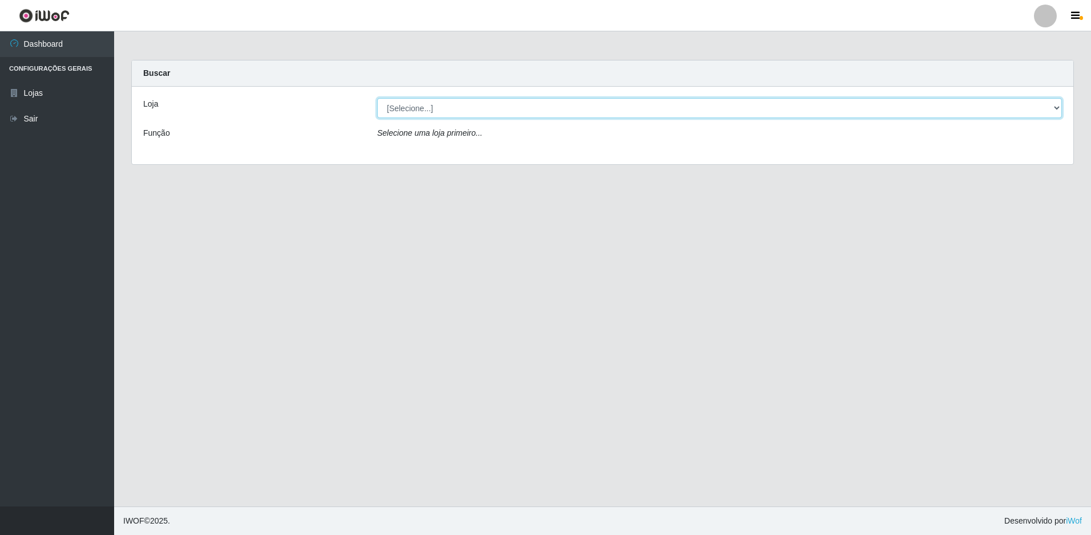
click at [588, 110] on select "[Selecione...] Extrabom - Loja 51 Gaivotas" at bounding box center [719, 108] width 685 height 20
select select "469"
click at [377, 98] on select "[Selecione...] Extrabom - Loja 51 Gaivotas" at bounding box center [719, 108] width 685 height 20
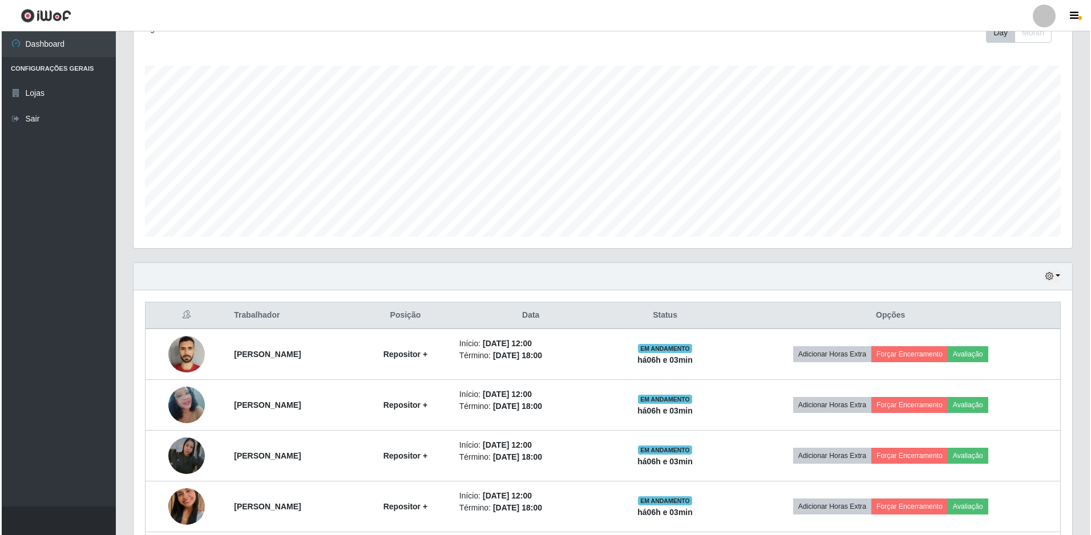
scroll to position [273, 0]
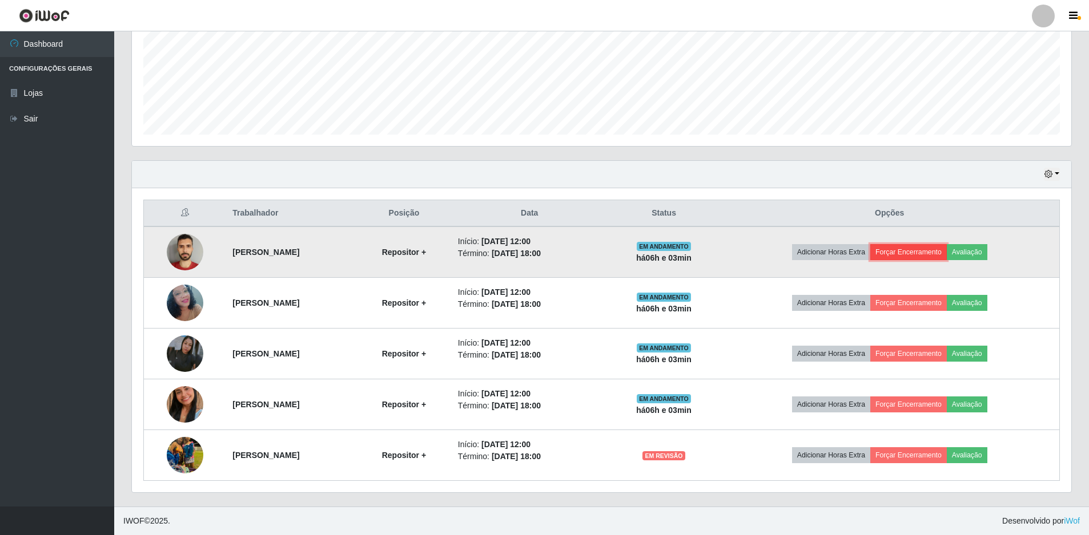
click at [942, 256] on button "Forçar Encerramento" at bounding box center [908, 252] width 76 height 16
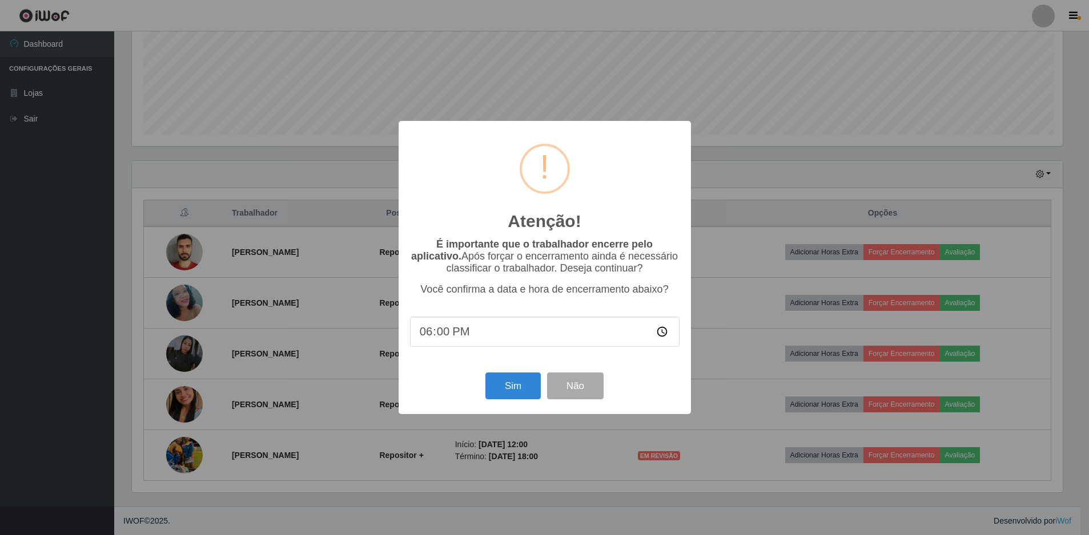
scroll to position [237, 933]
click at [523, 396] on button "Sim" at bounding box center [513, 386] width 55 height 27
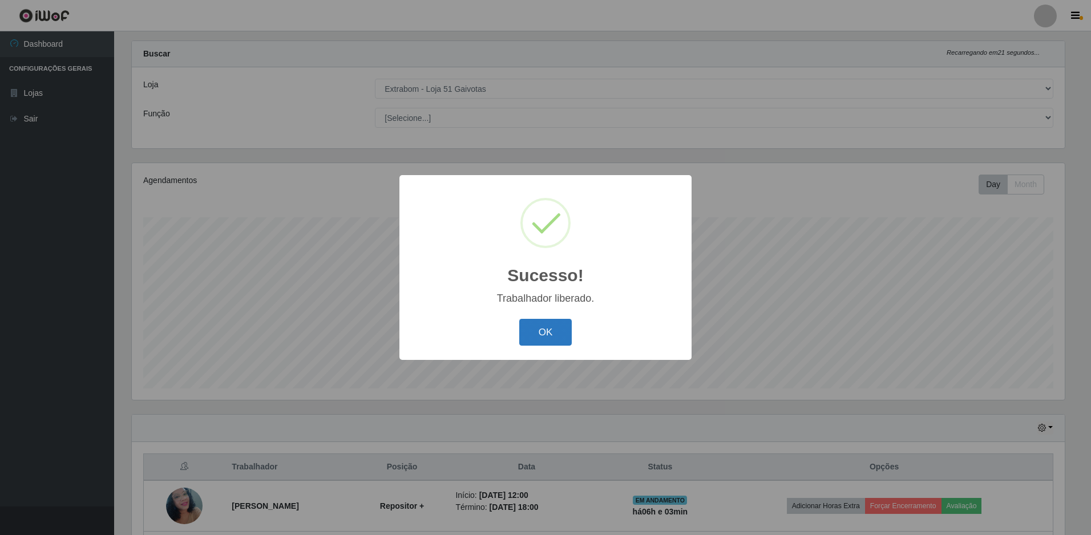
click at [529, 324] on button "OK" at bounding box center [545, 332] width 53 height 27
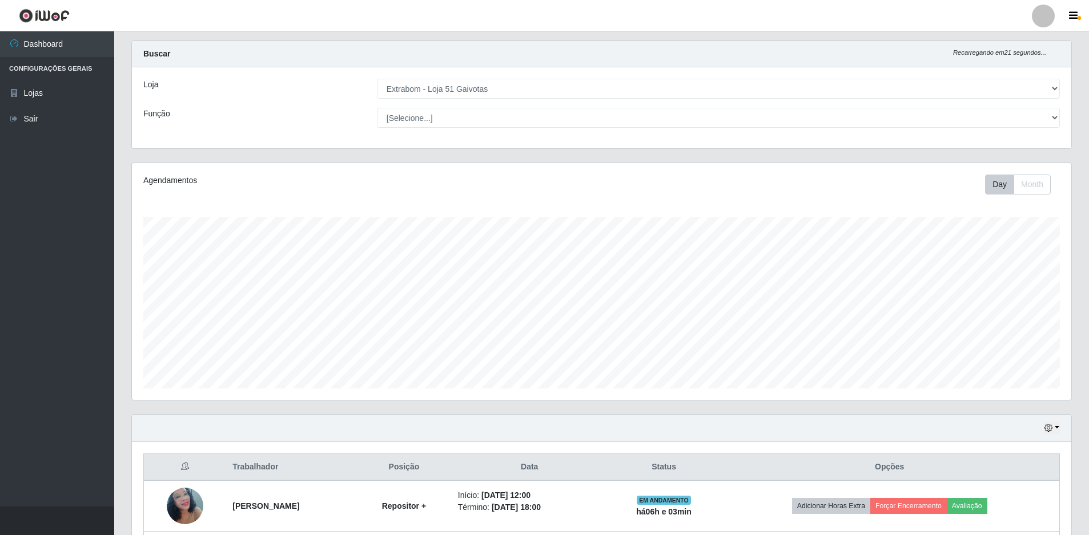
scroll to position [191, 0]
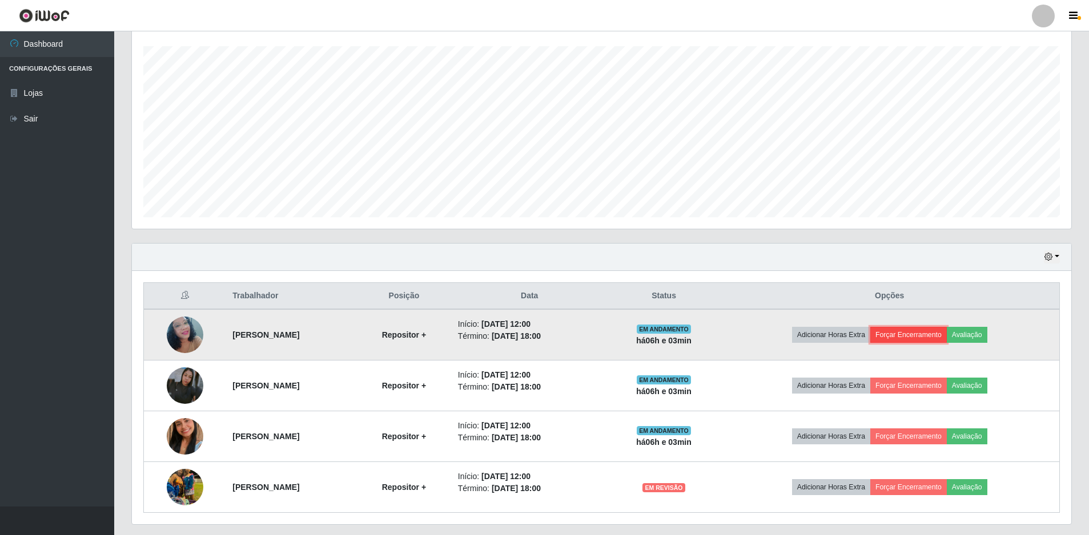
click at [917, 332] on button "Forçar Encerramento" at bounding box center [908, 335] width 76 height 16
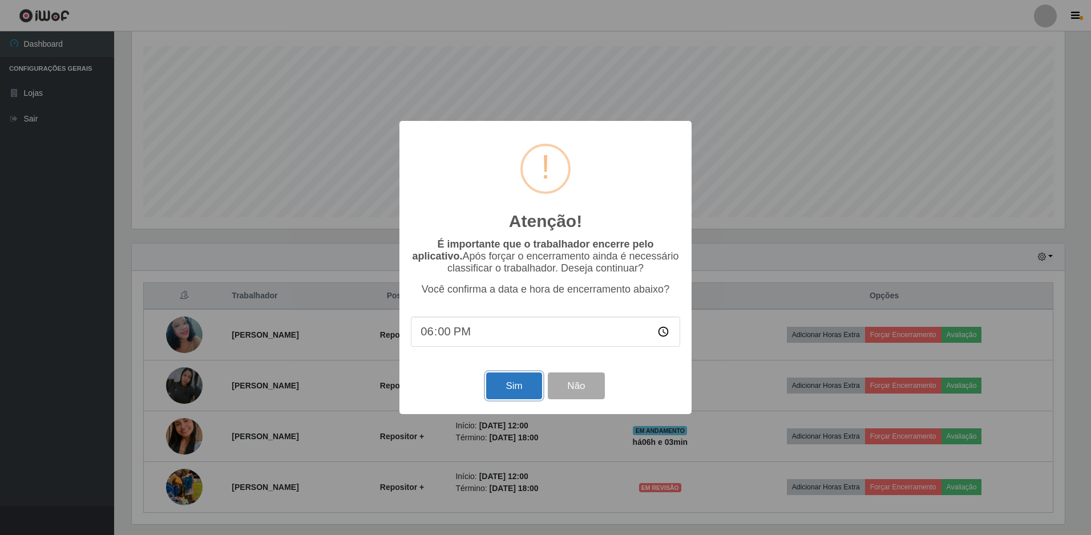
click at [510, 389] on button "Sim" at bounding box center [513, 386] width 55 height 27
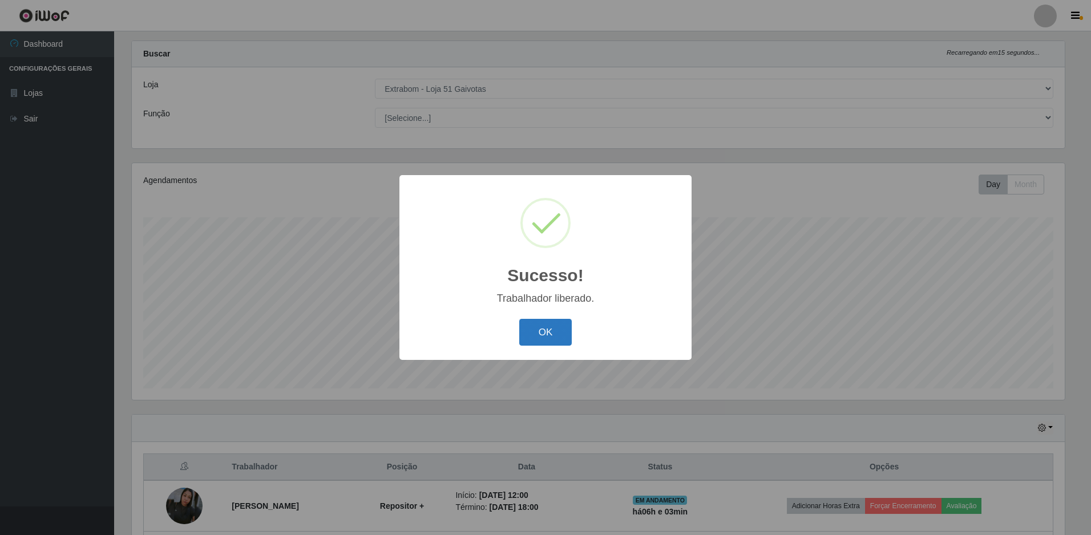
click at [546, 336] on button "OK" at bounding box center [545, 332] width 53 height 27
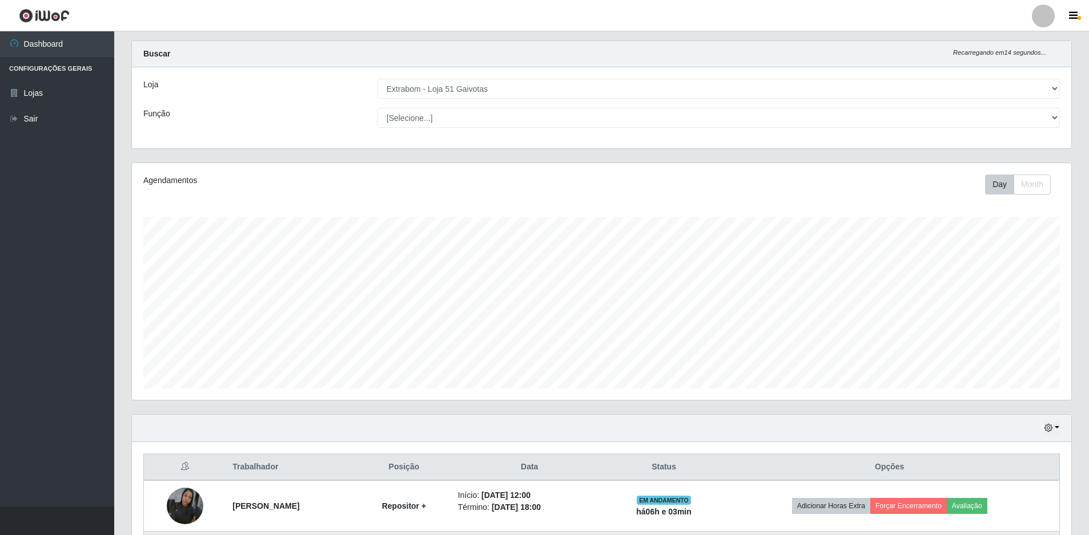
scroll to position [172, 0]
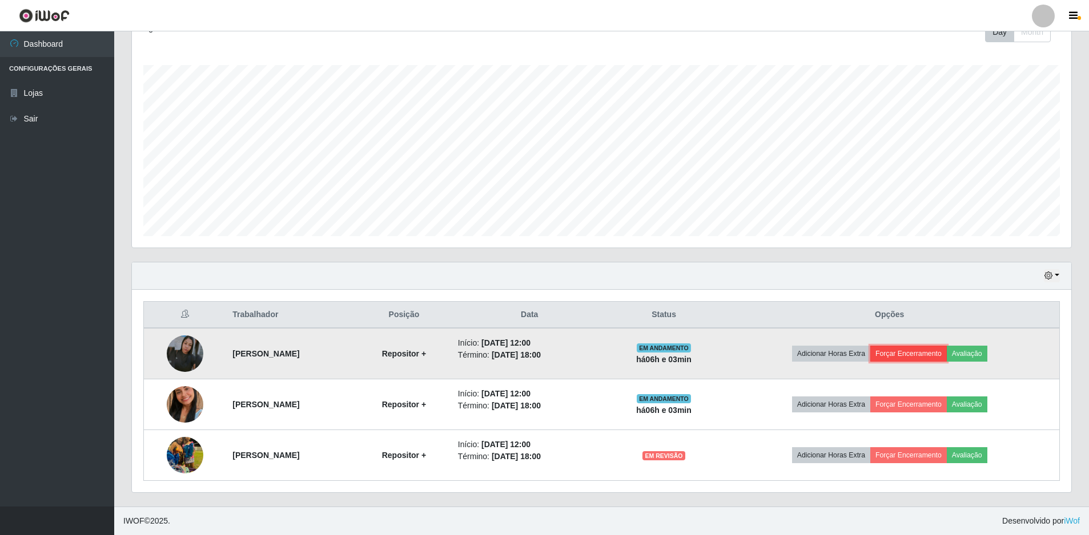
click at [938, 348] on button "Forçar Encerramento" at bounding box center [908, 354] width 76 height 16
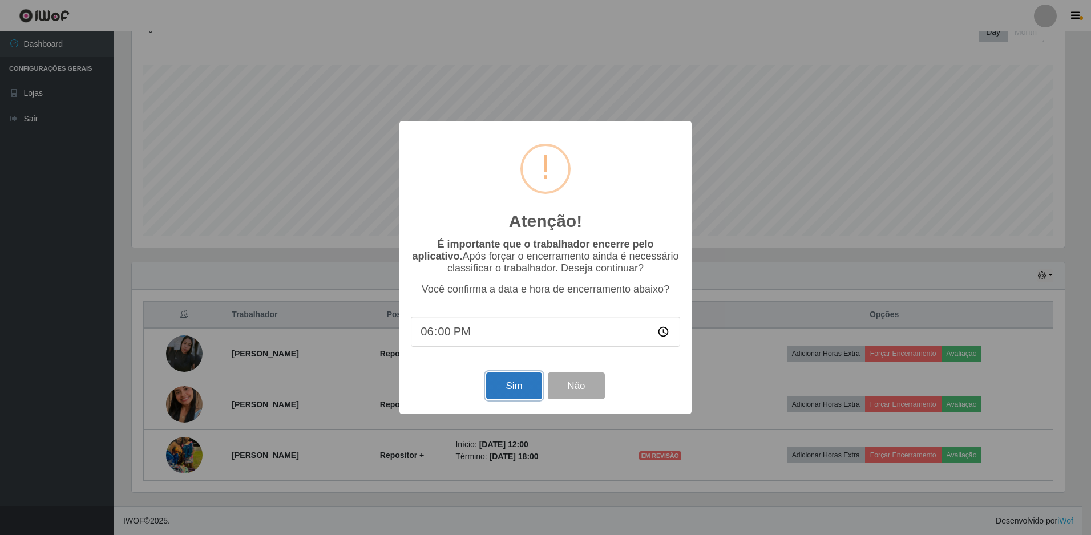
click at [507, 383] on button "Sim" at bounding box center [513, 386] width 55 height 27
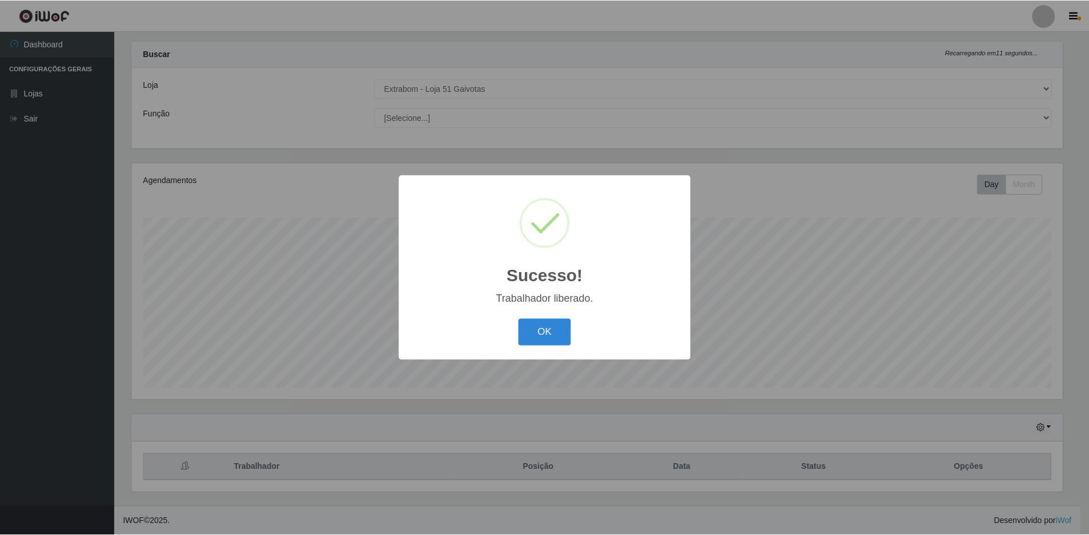
scroll to position [0, 0]
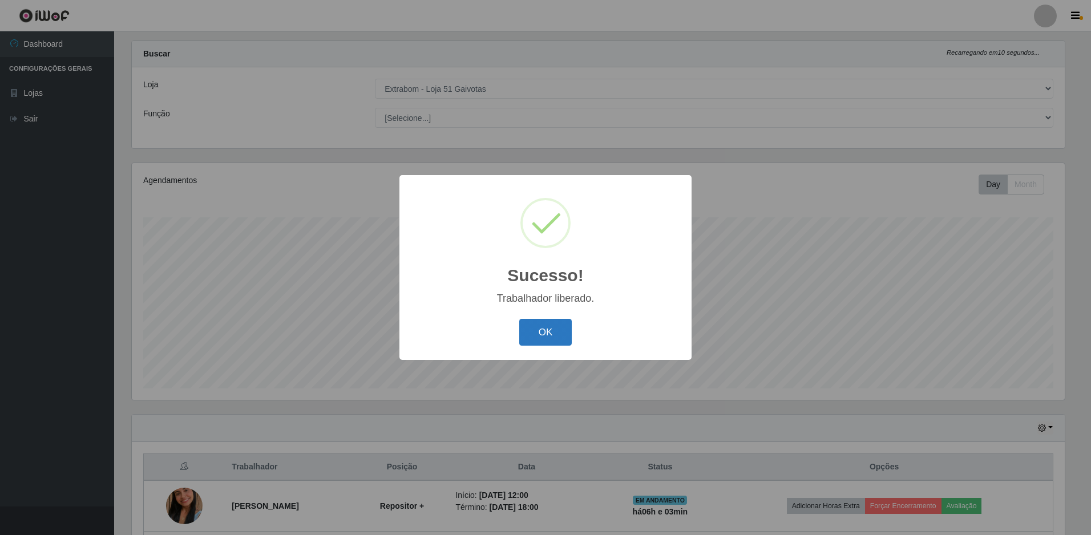
click at [550, 325] on button "OK" at bounding box center [545, 332] width 53 height 27
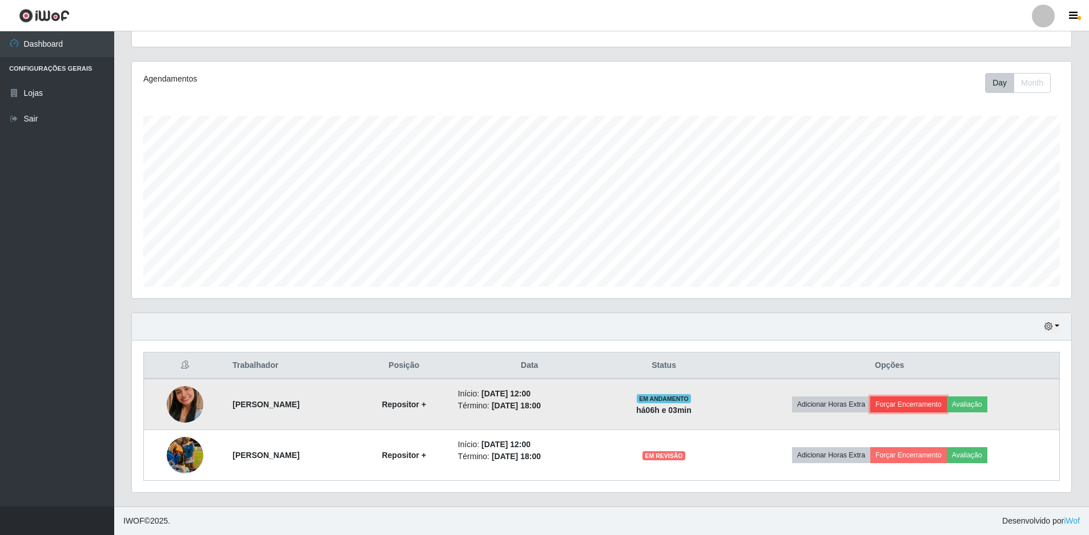
click at [928, 408] on button "Forçar Encerramento" at bounding box center [908, 405] width 76 height 16
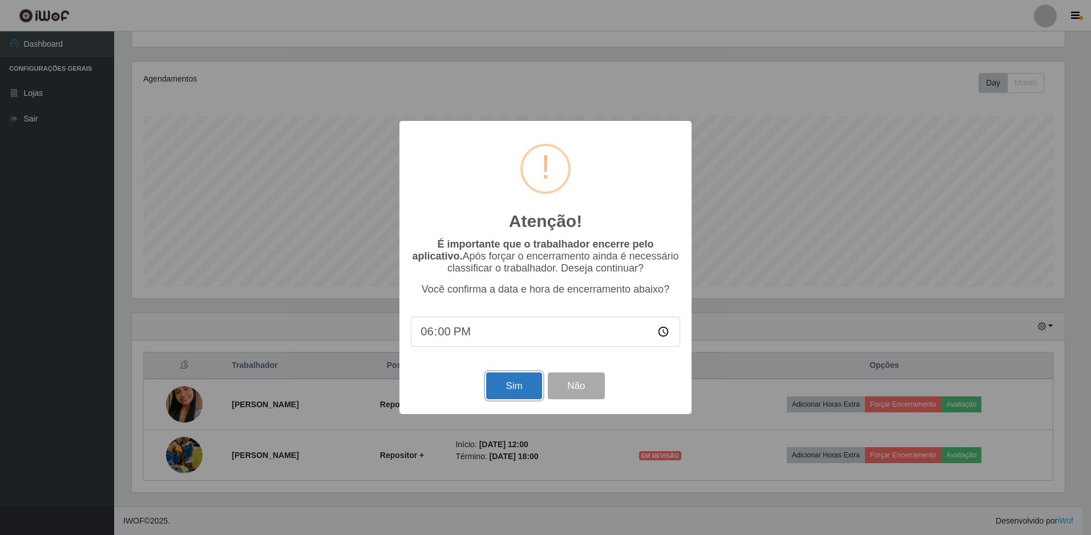
click at [501, 382] on button "Sim" at bounding box center [513, 386] width 55 height 27
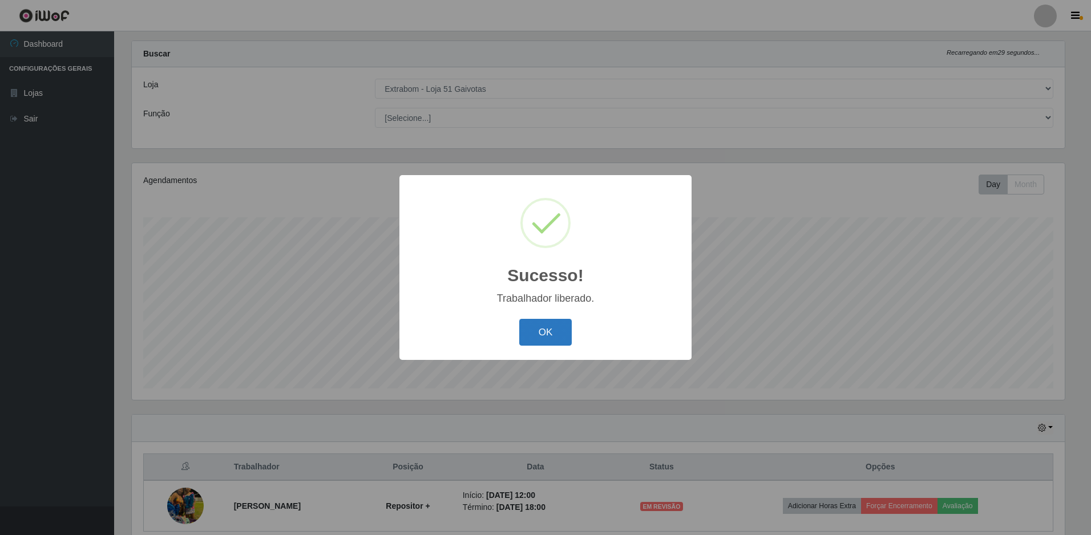
click at [561, 337] on button "OK" at bounding box center [545, 332] width 53 height 27
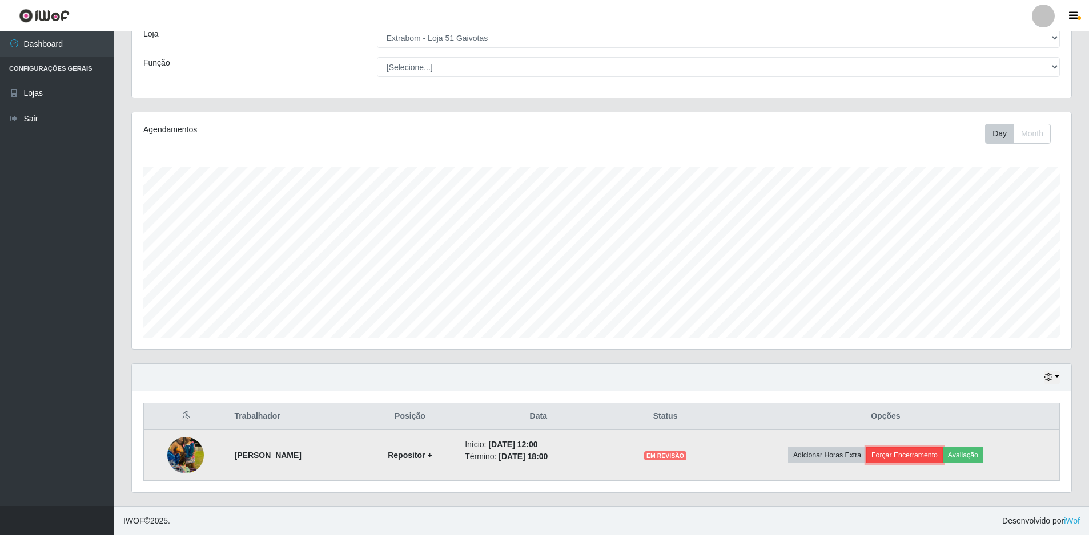
click at [926, 458] on button "Forçar Encerramento" at bounding box center [904, 456] width 76 height 16
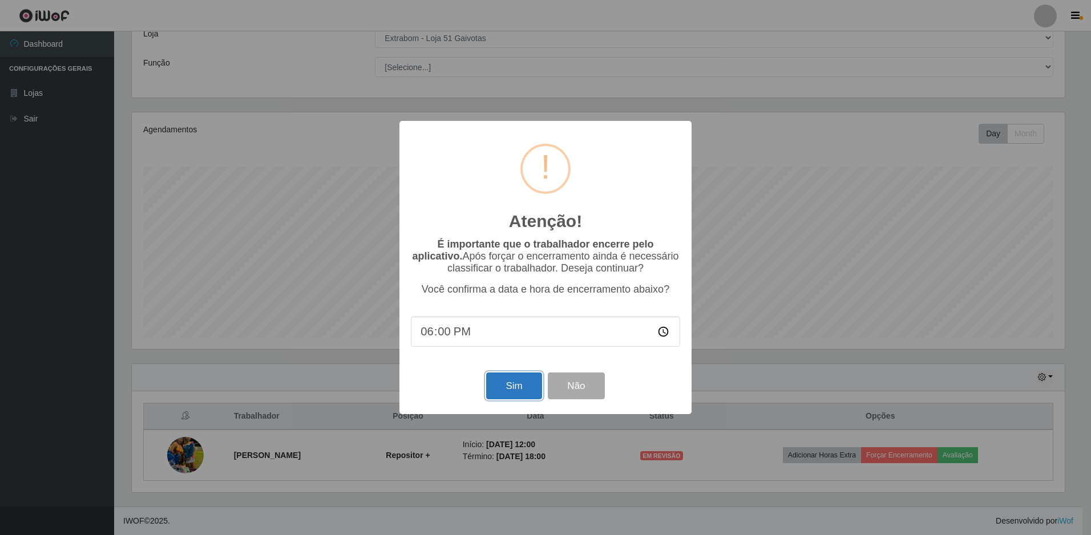
click at [517, 400] on button "Sim" at bounding box center [513, 386] width 55 height 27
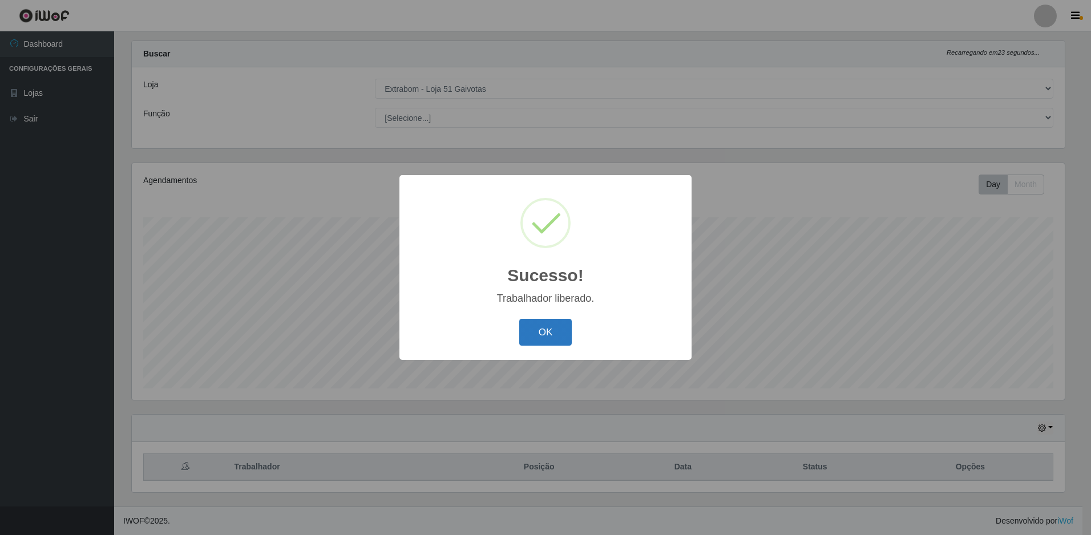
click at [561, 335] on button "OK" at bounding box center [545, 332] width 53 height 27
